Goal: Navigation & Orientation: Find specific page/section

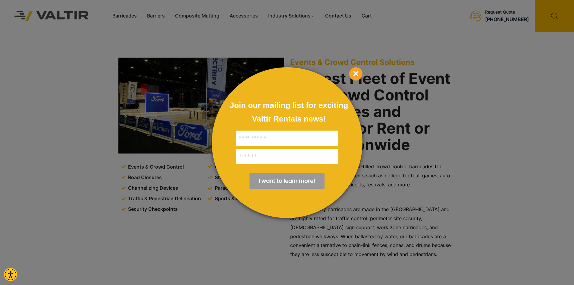
click at [354, 73] on span "×" at bounding box center [355, 73] width 13 height 13
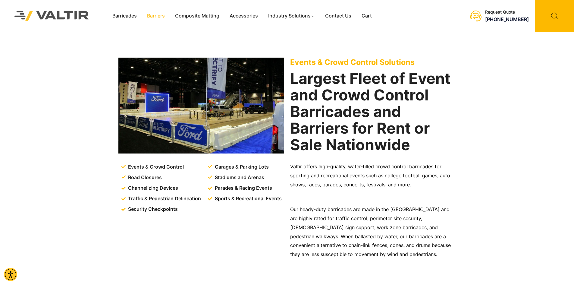
click at [154, 16] on link "Barriers" at bounding box center [156, 15] width 28 height 9
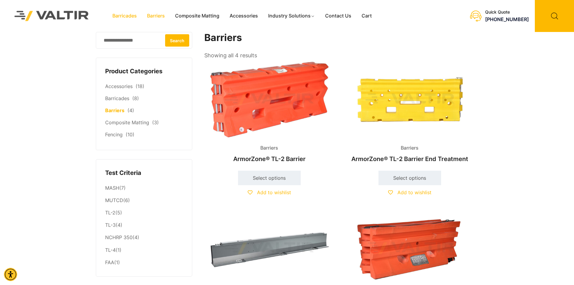
click at [119, 13] on link "Barricades" at bounding box center [124, 15] width 35 height 9
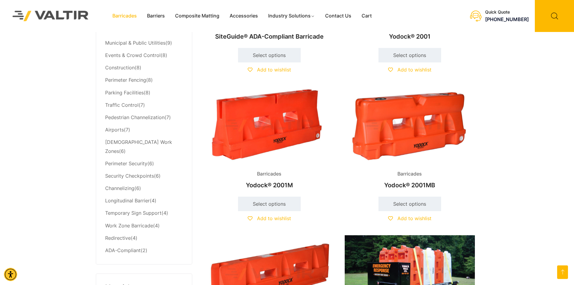
scroll to position [120, 0]
